Goal: Information Seeking & Learning: Check status

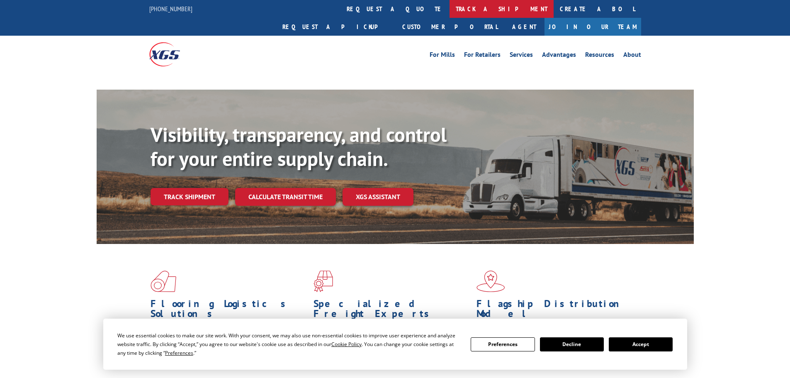
click at [449, 6] on link "track a shipment" at bounding box center [501, 9] width 104 height 18
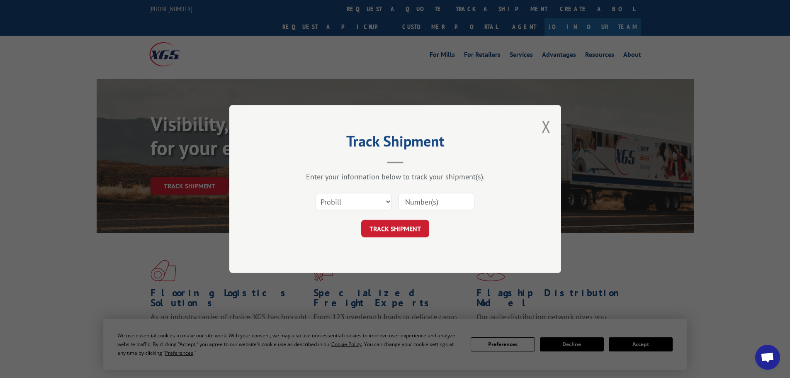
click at [420, 203] on input at bounding box center [436, 201] width 76 height 17
paste input "17230554"
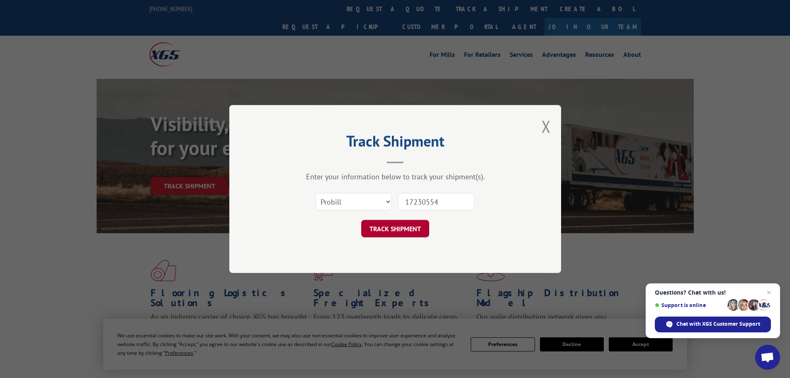
type input "17230554"
click at [403, 227] on button "TRACK SHIPMENT" at bounding box center [395, 228] width 68 height 17
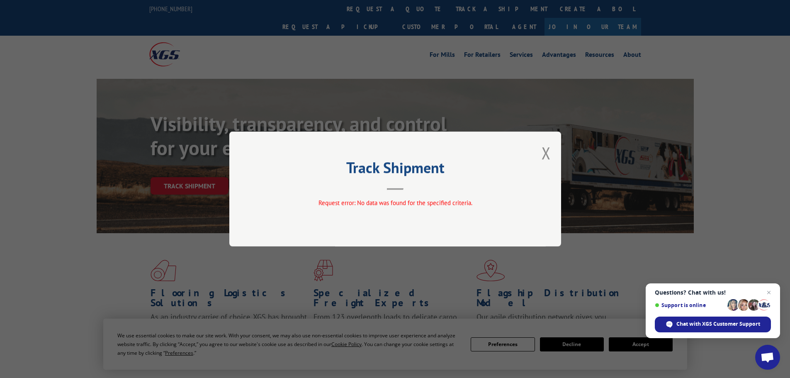
drag, startPoint x: 548, startPoint y: 153, endPoint x: 407, endPoint y: 36, distance: 182.9
click at [546, 150] on button "Close modal" at bounding box center [545, 153] width 9 height 22
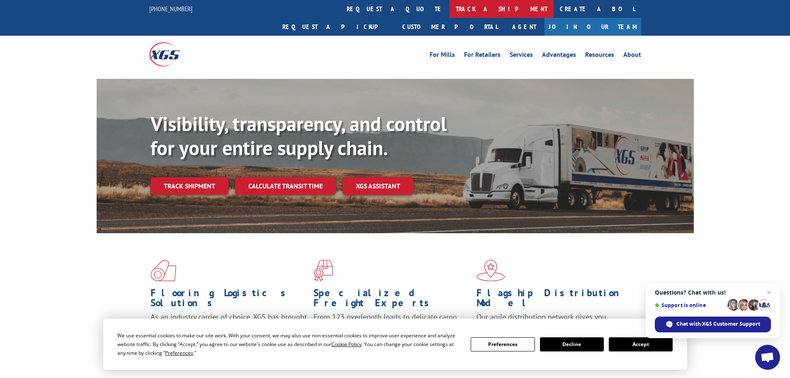
click at [449, 9] on link "track a shipment" at bounding box center [501, 9] width 104 height 18
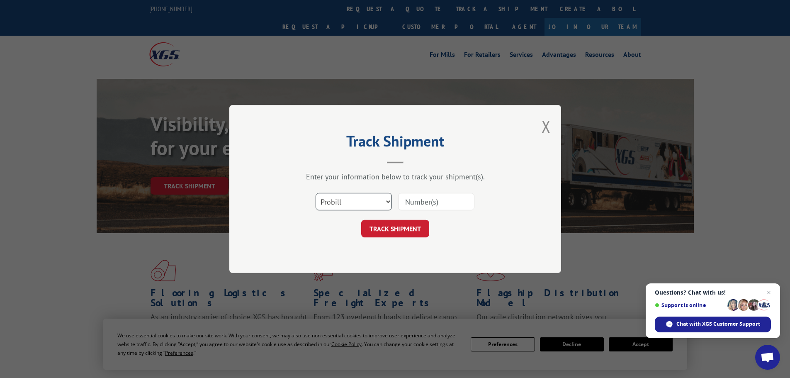
click at [330, 206] on select "Select category... Probill BOL PO" at bounding box center [353, 201] width 76 height 17
select select "bol"
click at [315, 193] on select "Select category... Probill BOL PO" at bounding box center [353, 201] width 76 height 17
click at [406, 205] on input at bounding box center [436, 201] width 76 height 17
paste input "7001197"
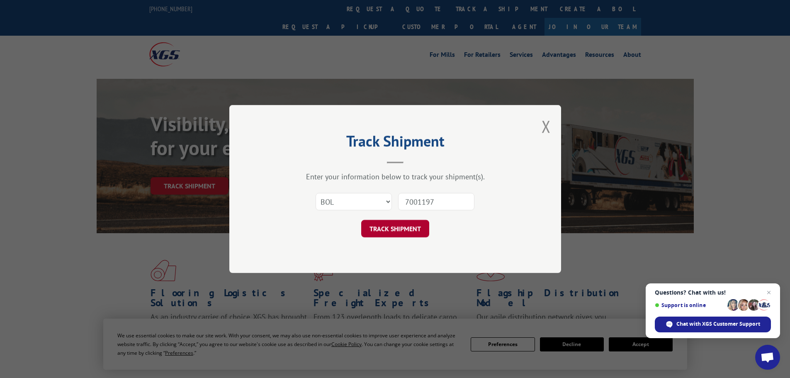
type input "7001197"
drag, startPoint x: 405, startPoint y: 230, endPoint x: 395, endPoint y: 87, distance: 142.5
click at [405, 229] on button "TRACK SHIPMENT" at bounding box center [395, 228] width 68 height 17
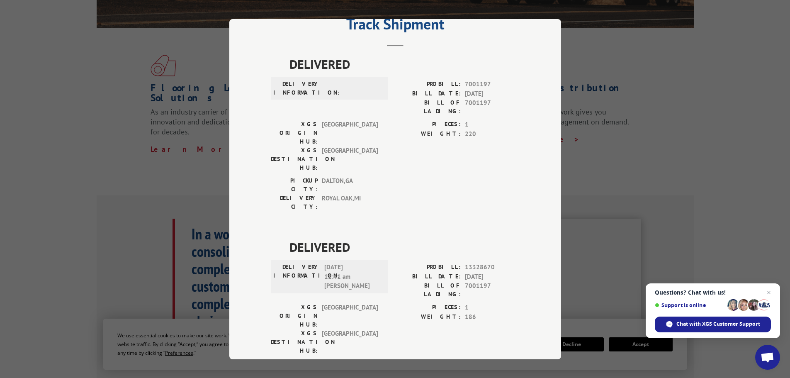
scroll to position [249, 0]
